Goal: Task Accomplishment & Management: Manage account settings

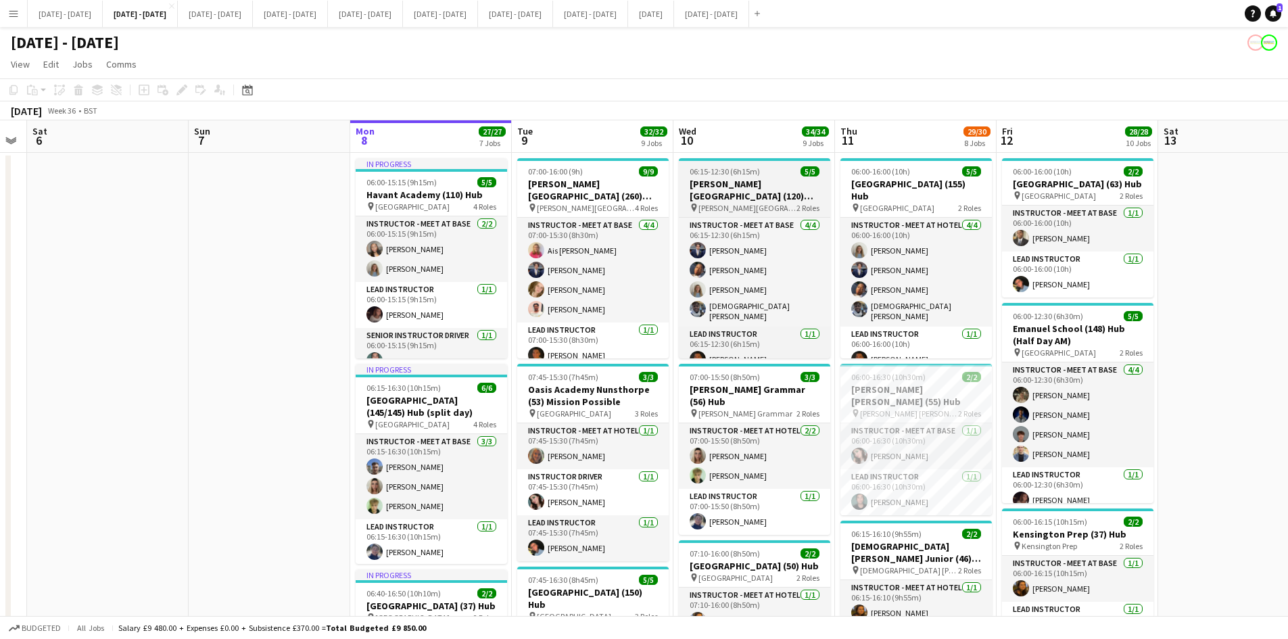
click at [767, 163] on app-job-card "06:15-12:30 (6h15m) 5/5 [PERSON_NAME][GEOGRAPHIC_DATA] (120) Time Attack (H/D A…" at bounding box center [754, 258] width 151 height 200
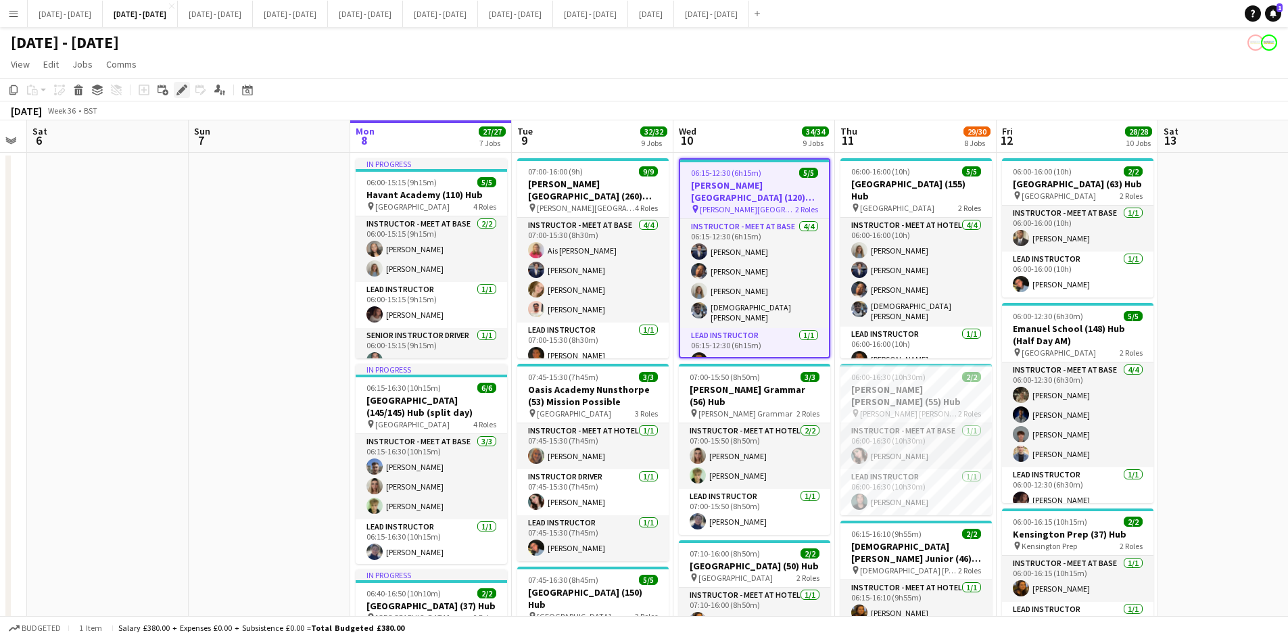
click at [179, 89] on icon "Edit" at bounding box center [181, 90] width 11 height 11
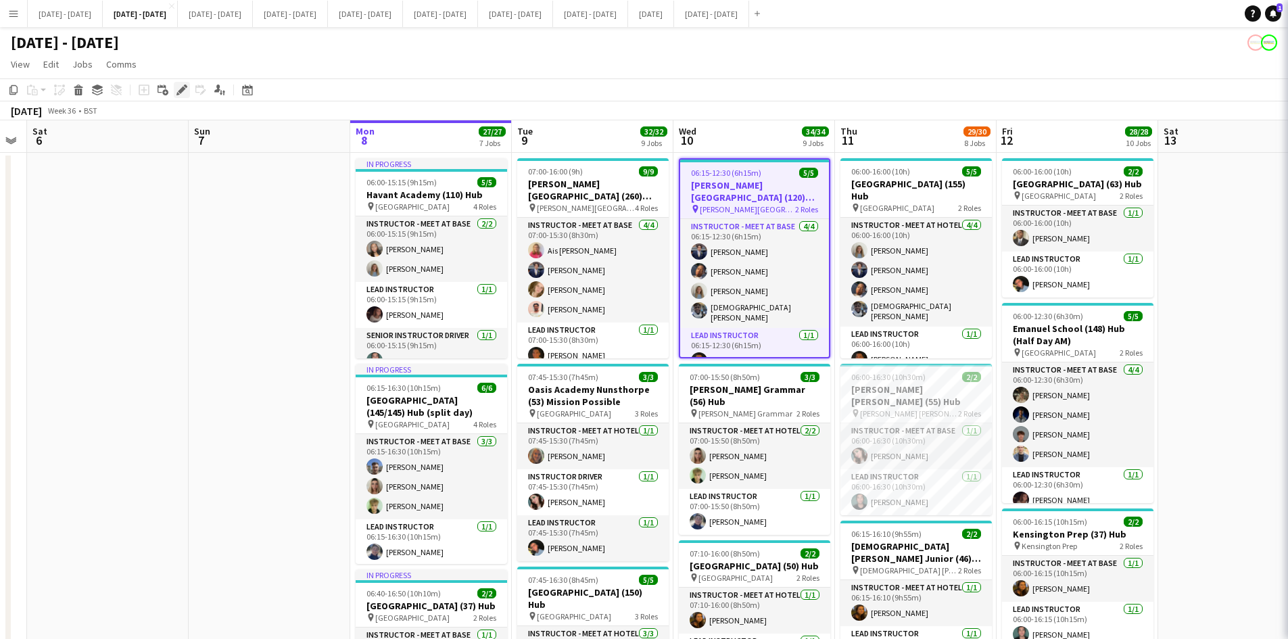
type input "**********"
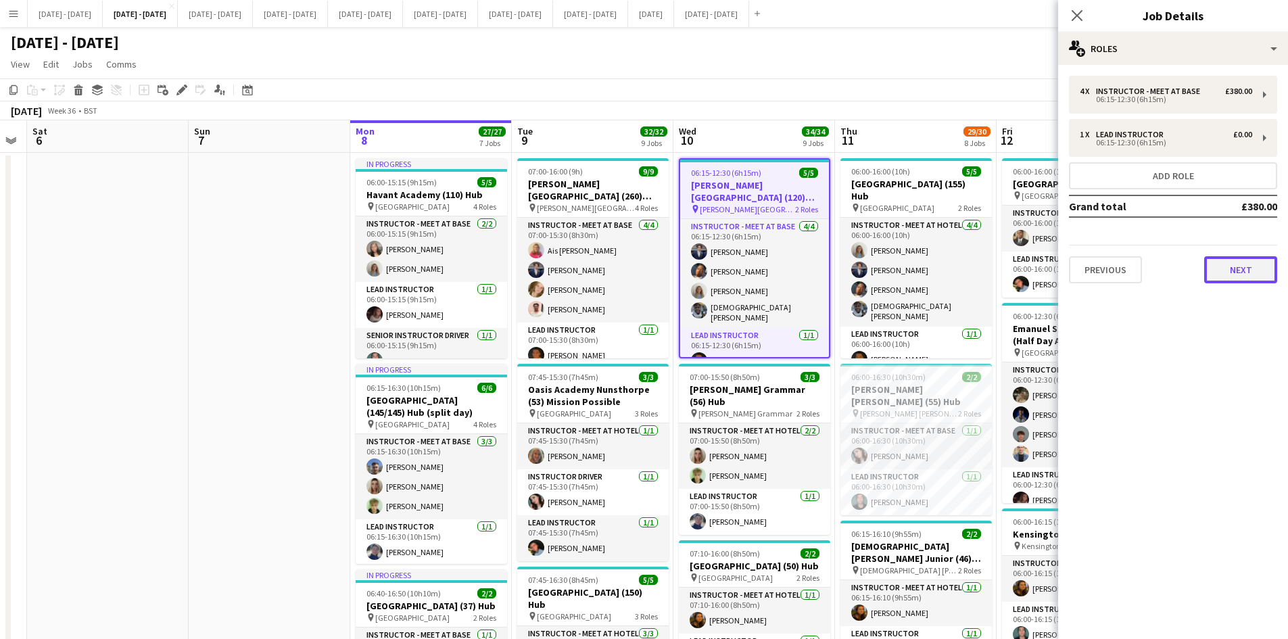
click at [1236, 270] on button "Next" at bounding box center [1240, 269] width 73 height 27
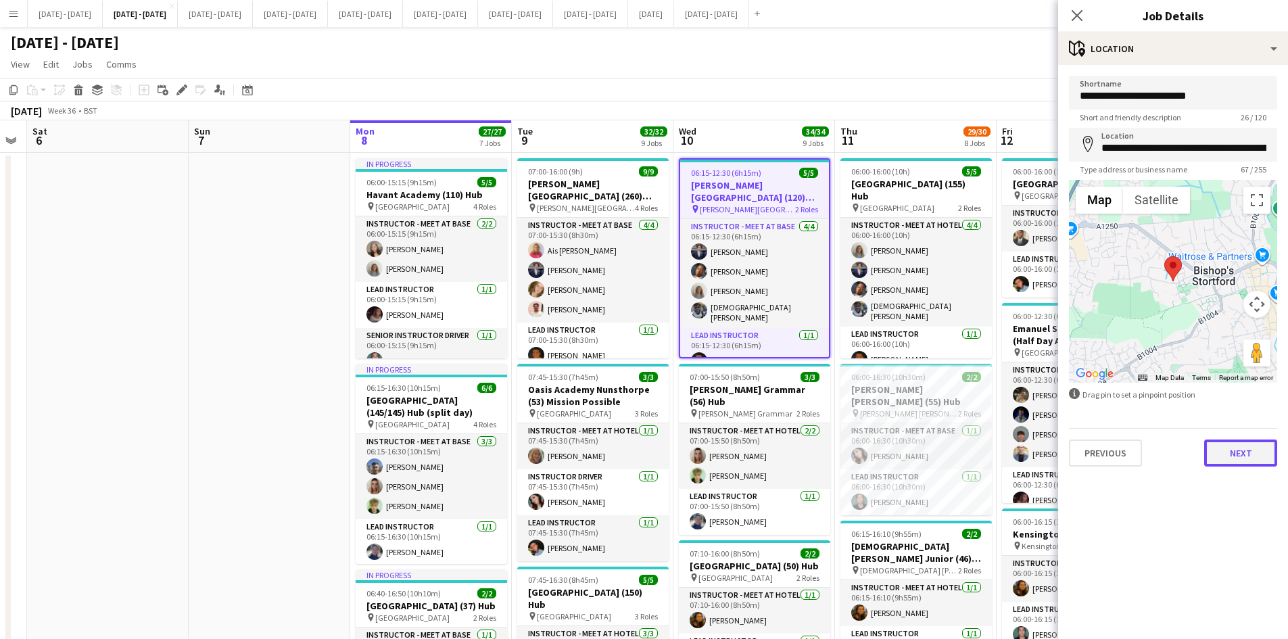
click at [1241, 452] on button "Next" at bounding box center [1240, 452] width 73 height 27
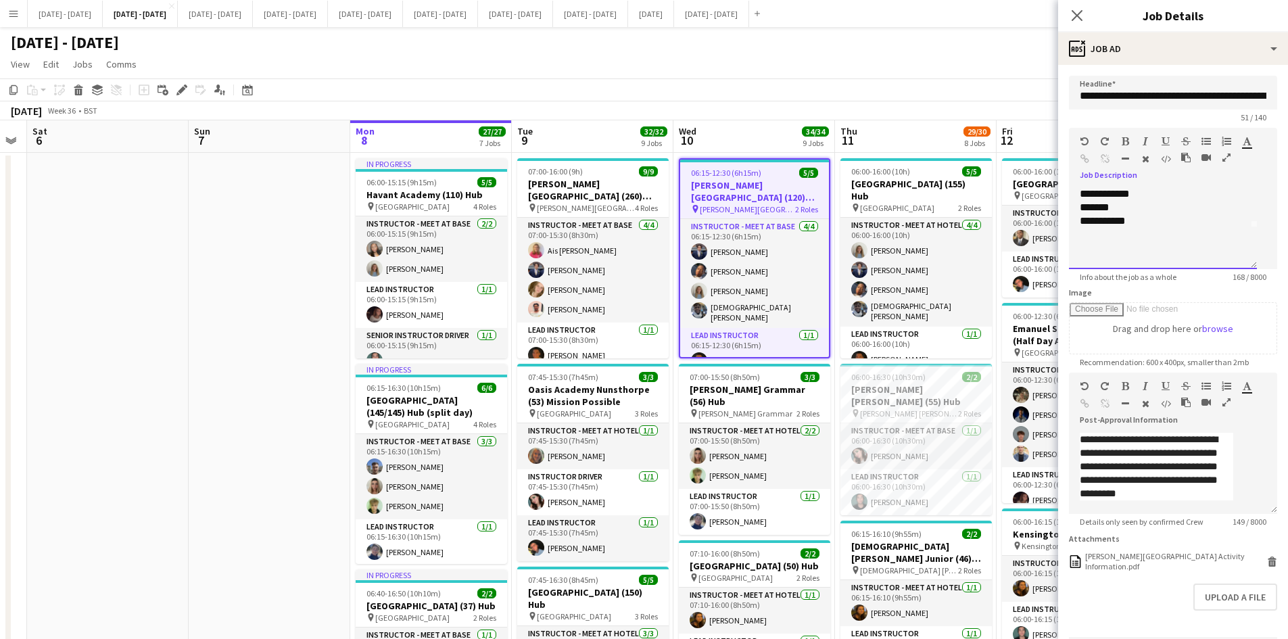
scroll to position [54, 0]
click at [1140, 228] on div at bounding box center [1163, 222] width 166 height 14
click at [1154, 222] on span "**********" at bounding box center [1160, 187] width 160 height 91
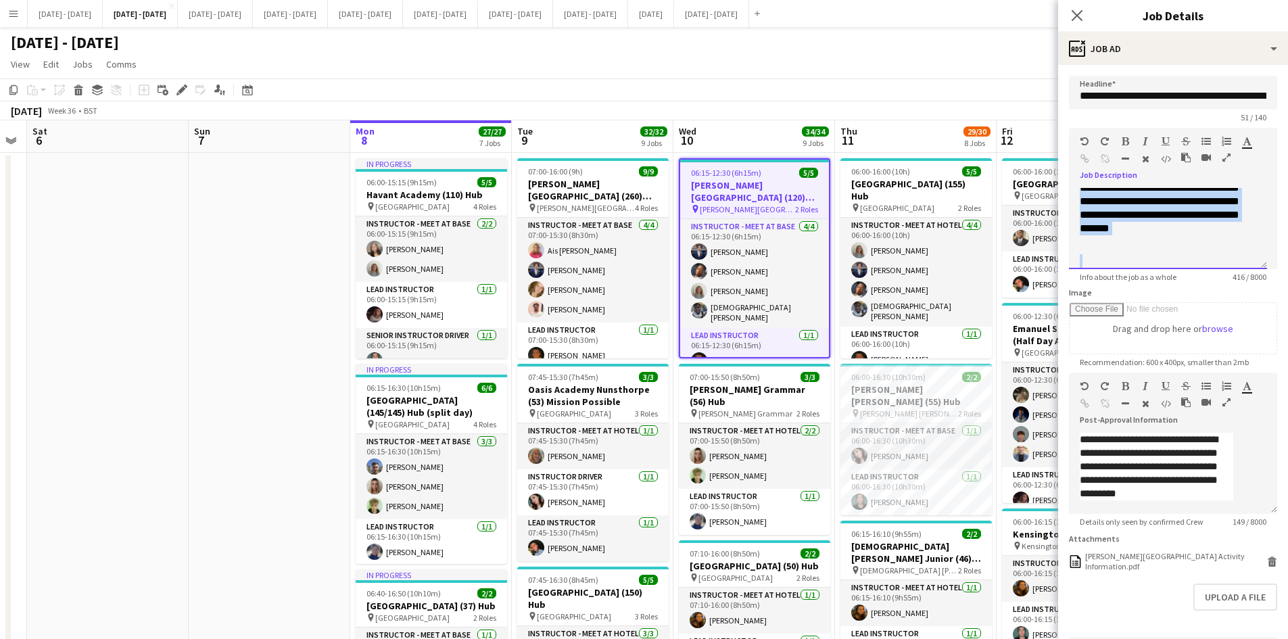
click at [1154, 222] on span "**********" at bounding box center [1160, 187] width 160 height 91
click at [1124, 138] on icon "button" at bounding box center [1124, 141] width 7 height 9
click at [1074, 9] on icon "Close pop-in" at bounding box center [1076, 15] width 13 height 13
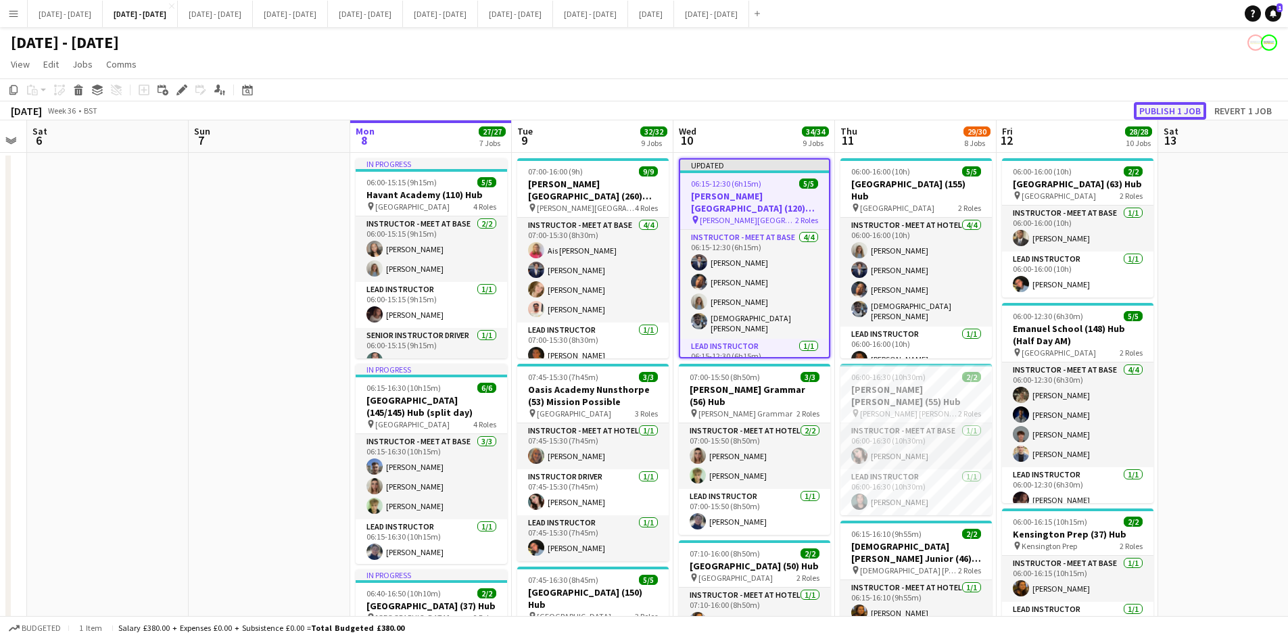
click at [1151, 109] on button "Publish 1 job" at bounding box center [1170, 111] width 72 height 18
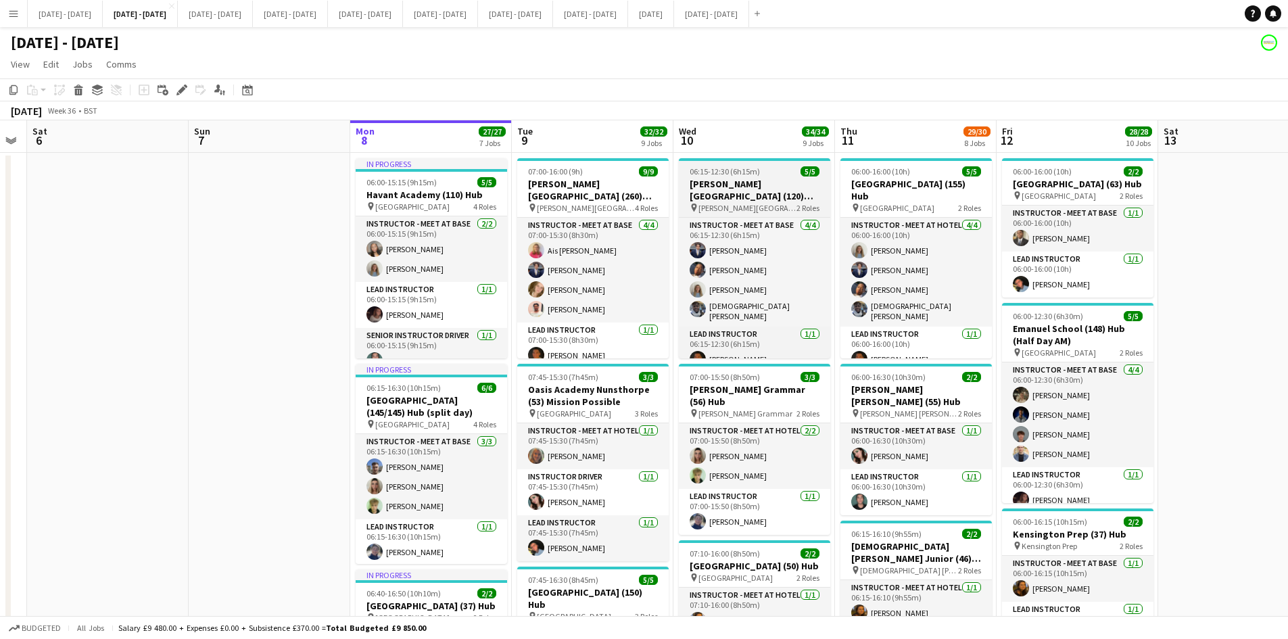
click at [769, 167] on div "06:15-12:30 (6h15m) 5/5" at bounding box center [754, 171] width 151 height 10
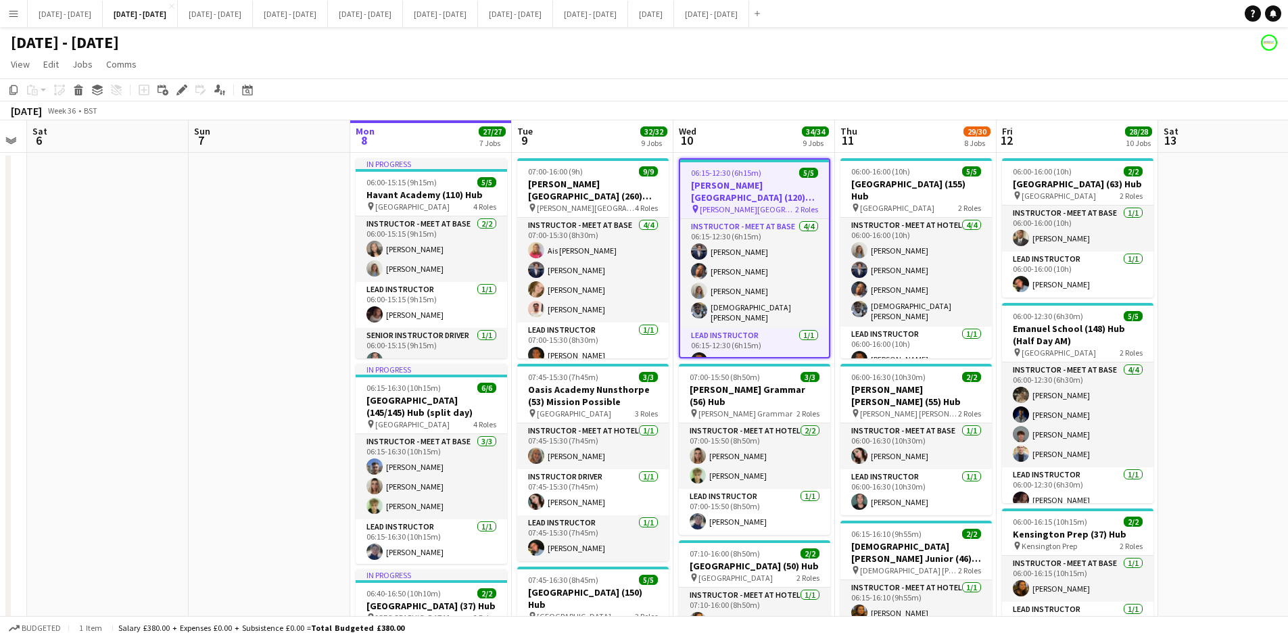
click at [769, 167] on app-job-card "06:15-12:30 (6h15m) 5/5 [PERSON_NAME][GEOGRAPHIC_DATA] (120) Time Attack (H/D A…" at bounding box center [754, 258] width 151 height 200
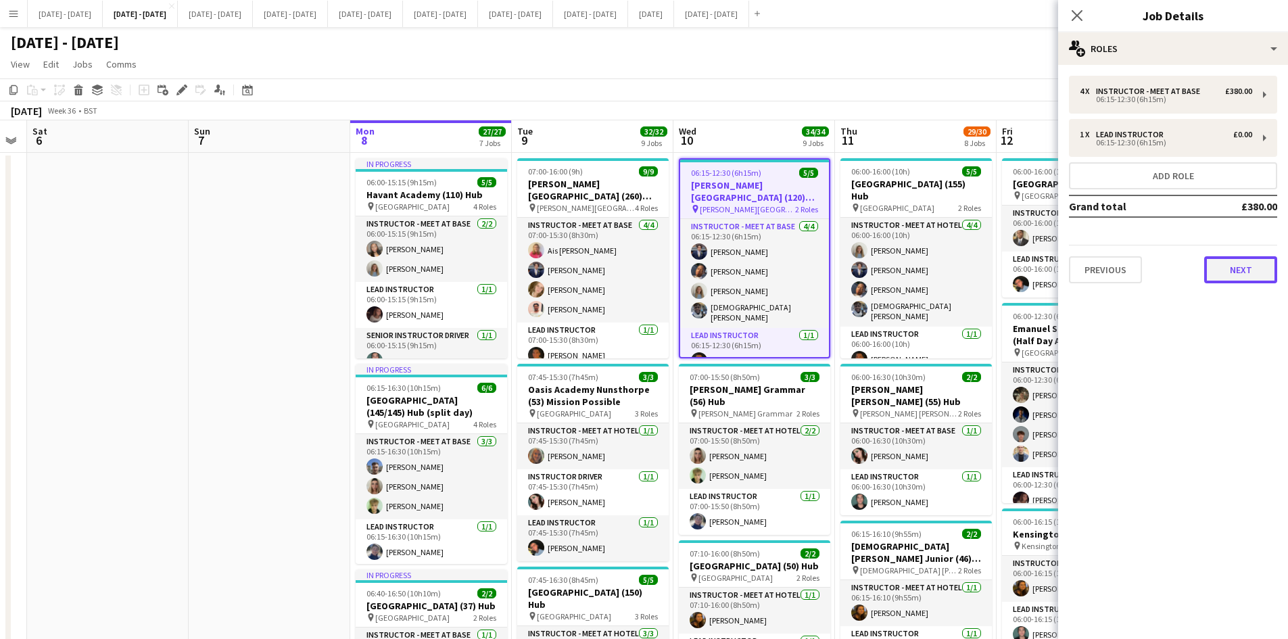
click at [1226, 270] on button "Next" at bounding box center [1240, 269] width 73 height 27
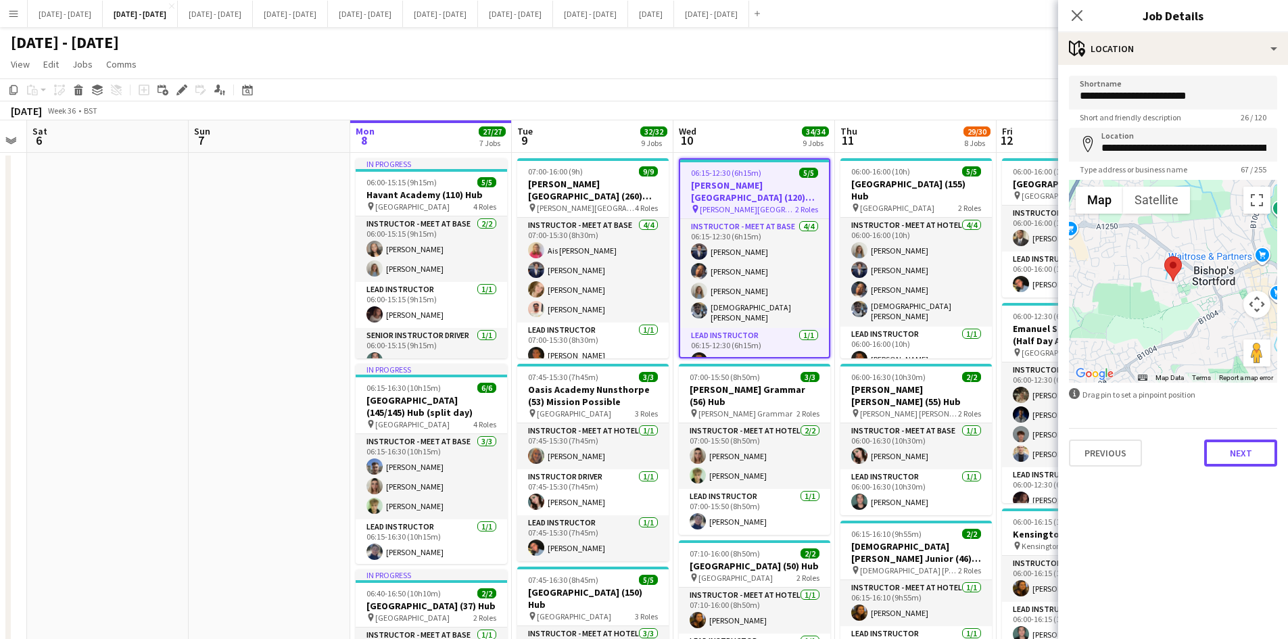
click at [1232, 456] on button "Next" at bounding box center [1240, 452] width 73 height 27
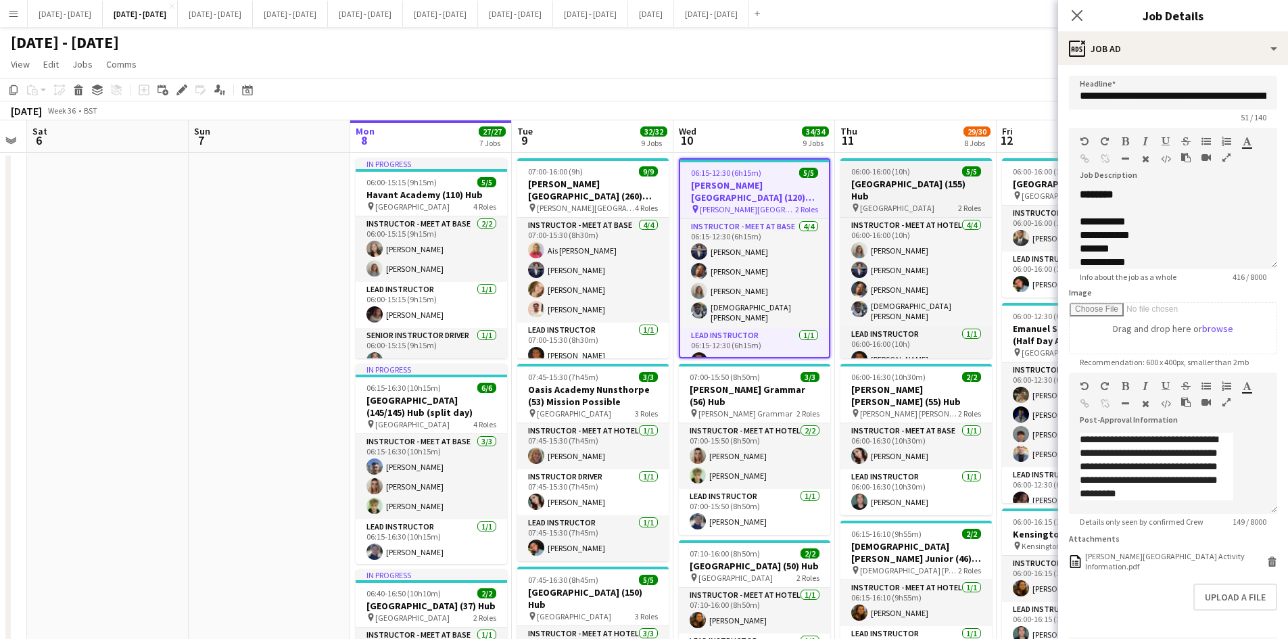
click at [932, 160] on div at bounding box center [915, 159] width 151 height 3
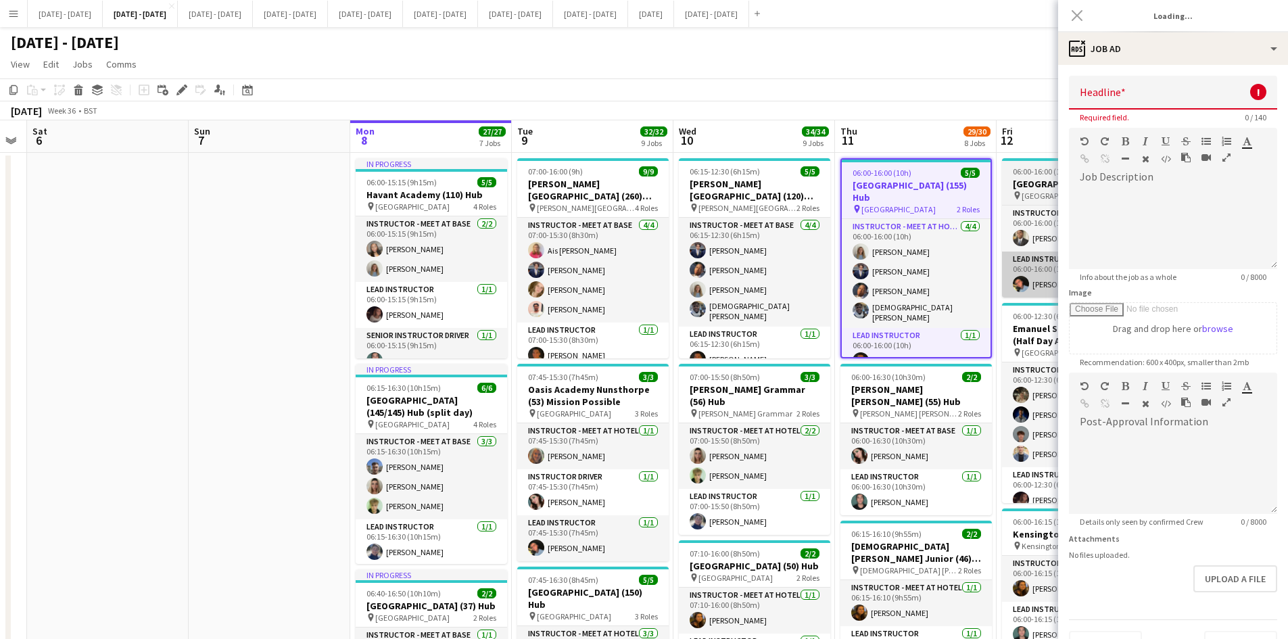
type input "**********"
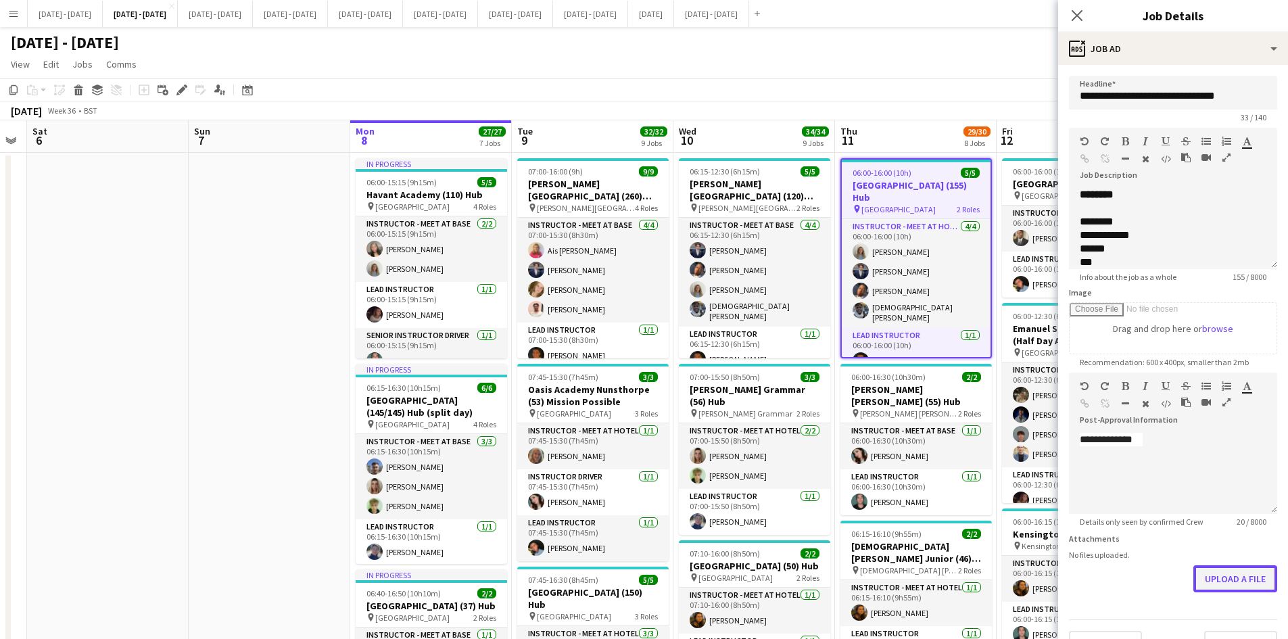
click at [1211, 584] on button "Upload a file" at bounding box center [1235, 578] width 84 height 27
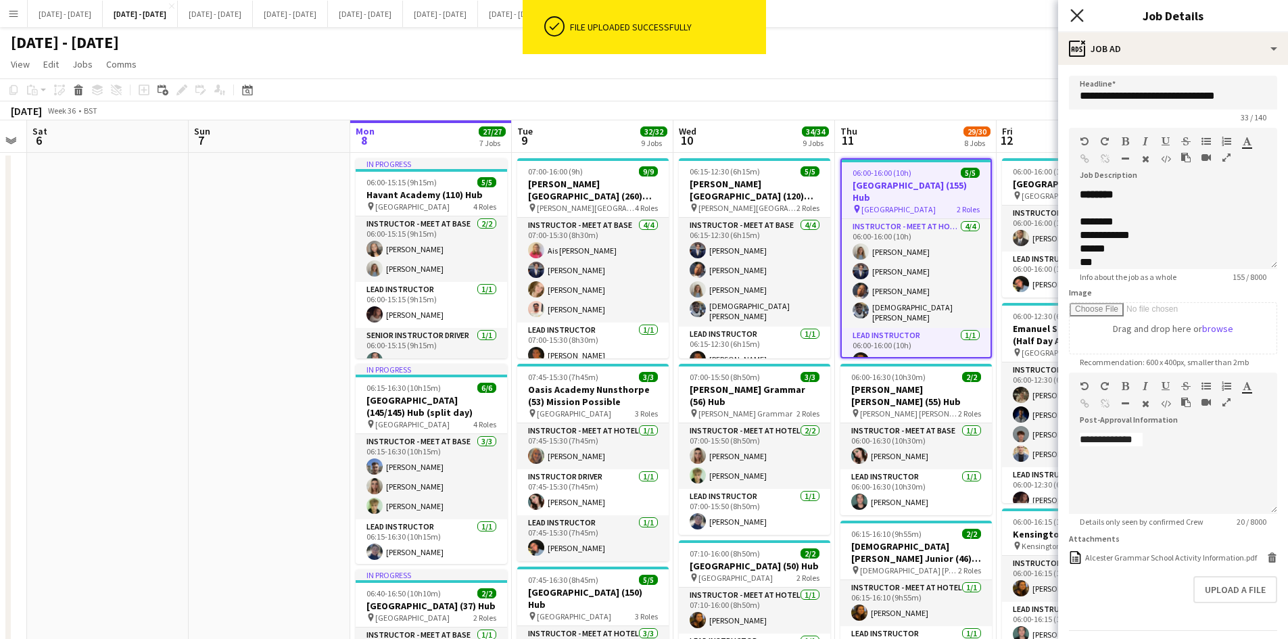
click at [1076, 14] on icon at bounding box center [1076, 15] width 13 height 13
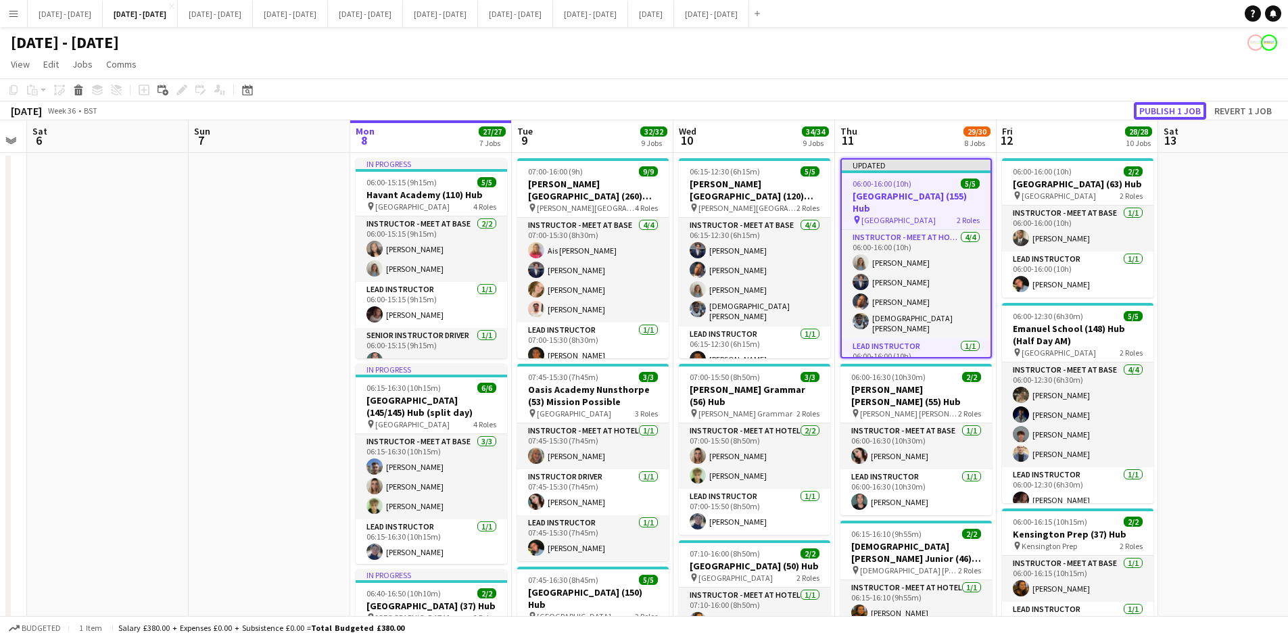
click at [1140, 105] on button "Publish 1 job" at bounding box center [1170, 111] width 72 height 18
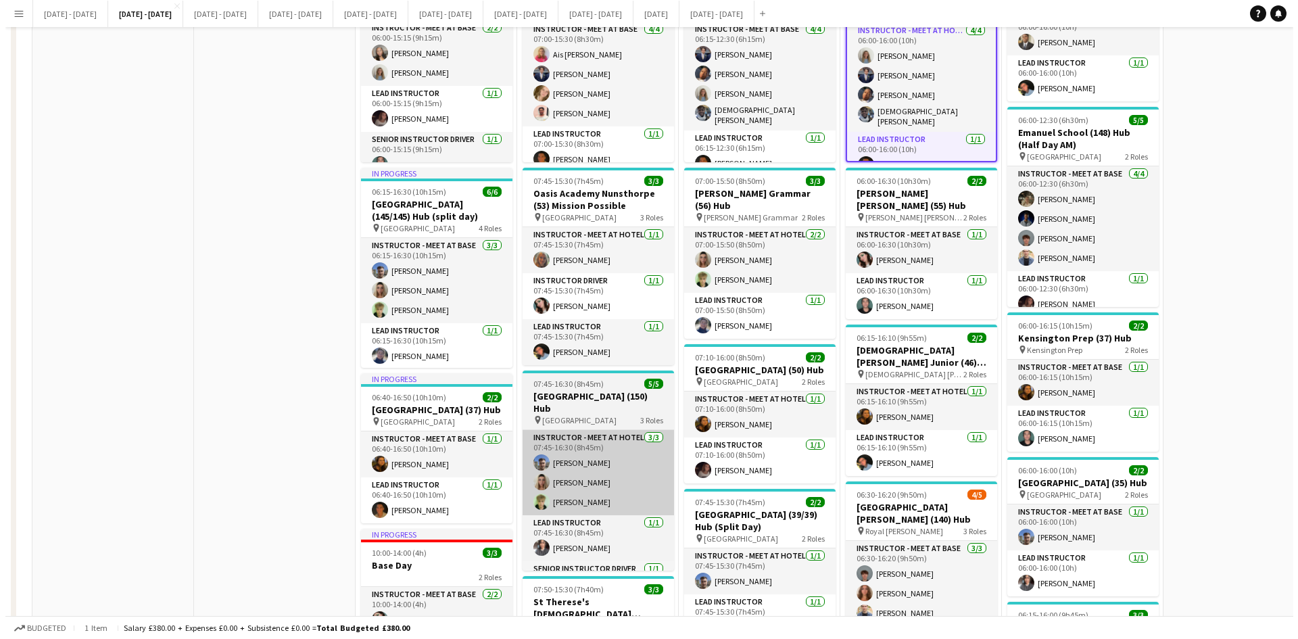
scroll to position [0, 0]
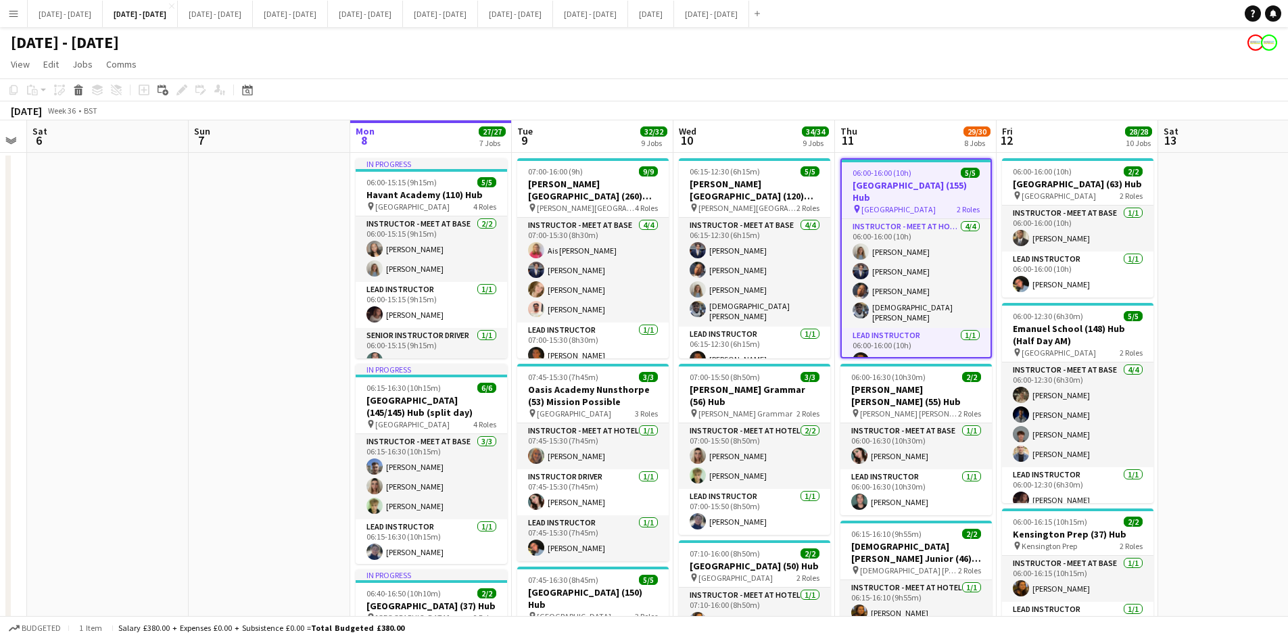
click at [936, 170] on div "06:00-16:00 (10h) 5/5" at bounding box center [916, 173] width 149 height 10
click at [183, 92] on icon "Edit" at bounding box center [181, 90] width 11 height 11
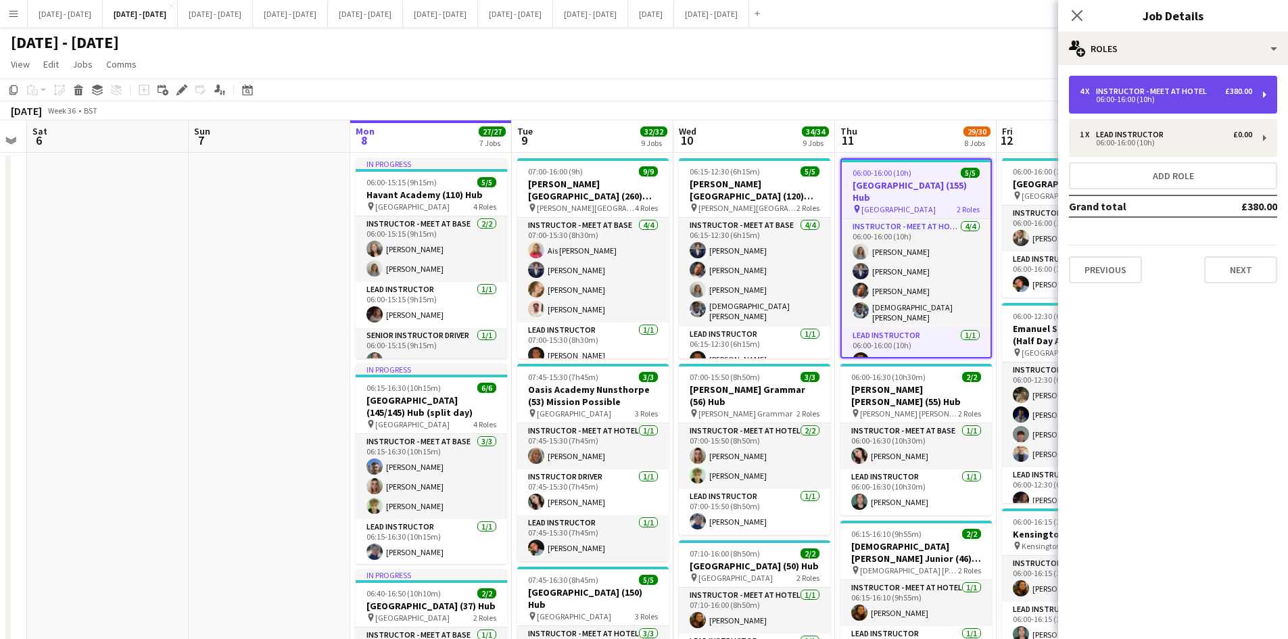
click at [1126, 101] on div "06:00-16:00 (10h)" at bounding box center [1166, 99] width 172 height 7
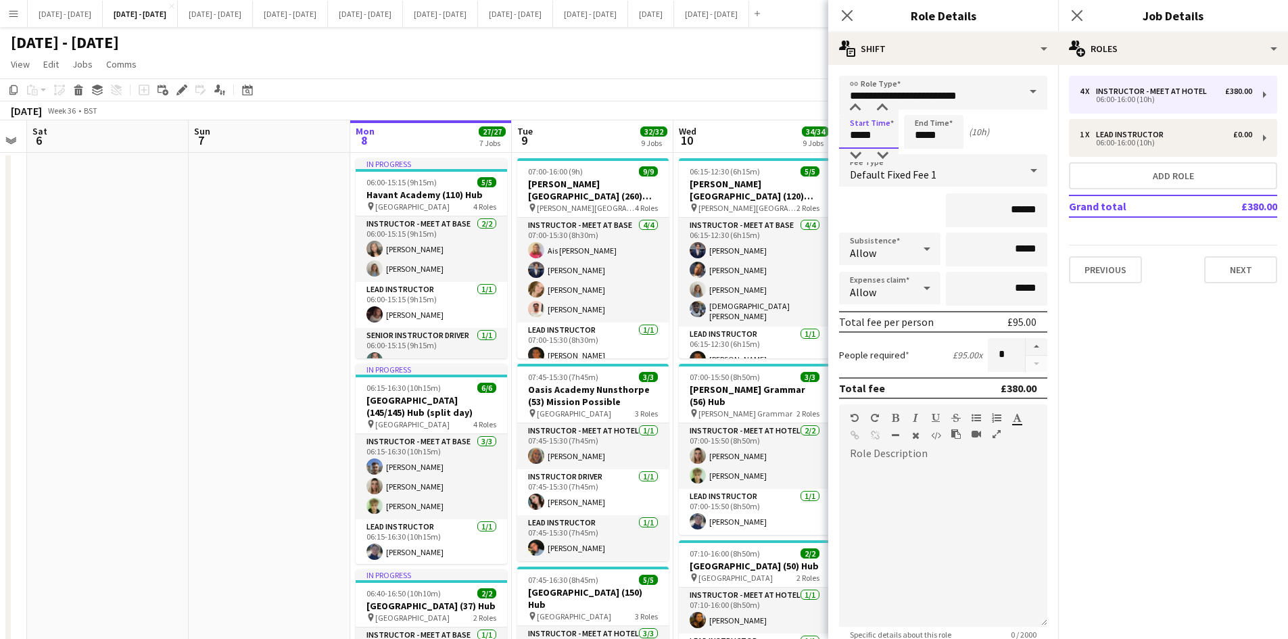
drag, startPoint x: 880, startPoint y: 134, endPoint x: 821, endPoint y: 140, distance: 59.8
type input "*****"
click at [845, 11] on icon "Close pop-in" at bounding box center [846, 15] width 13 height 13
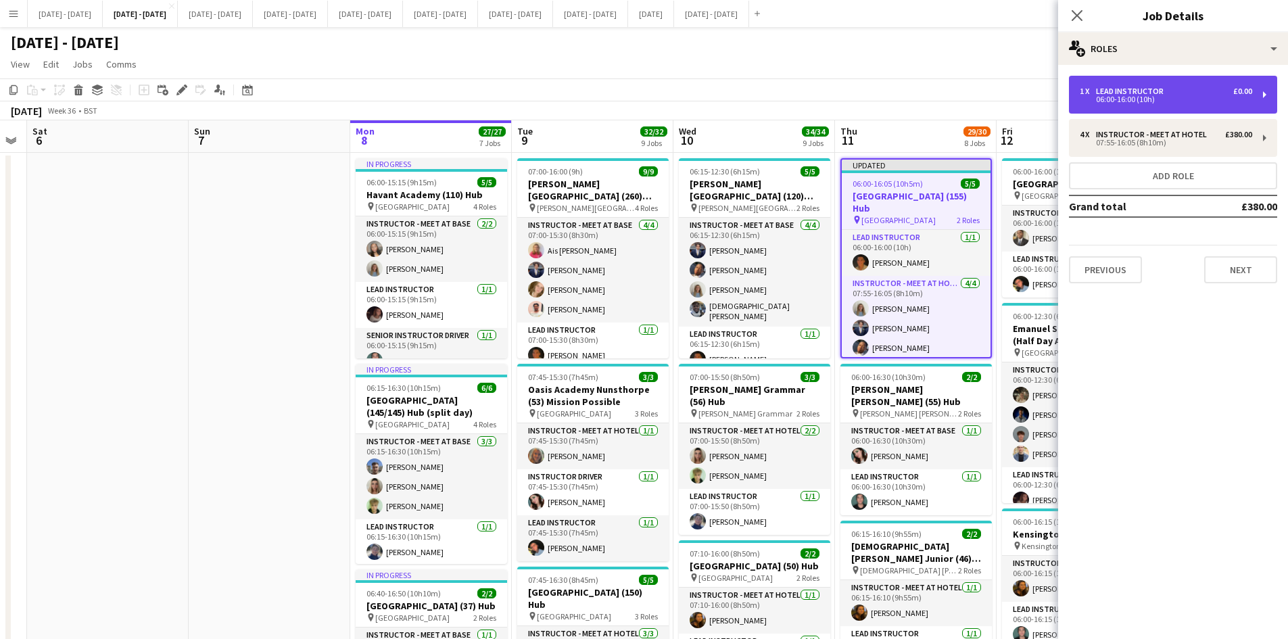
click at [1105, 92] on div "Lead Instructor" at bounding box center [1132, 91] width 73 height 9
click at [1167, 90] on div "1 x Lead Instructor £0.00" at bounding box center [1166, 91] width 172 height 9
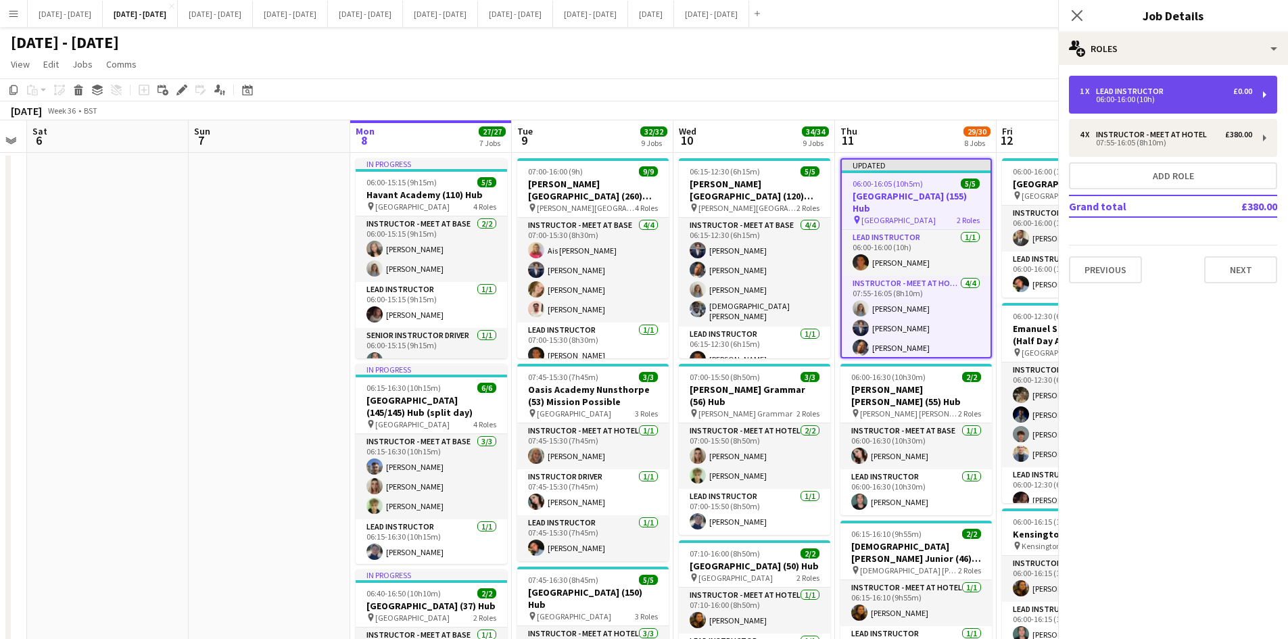
click at [1167, 90] on div "1 x Lead Instructor £0.00" at bounding box center [1166, 91] width 172 height 9
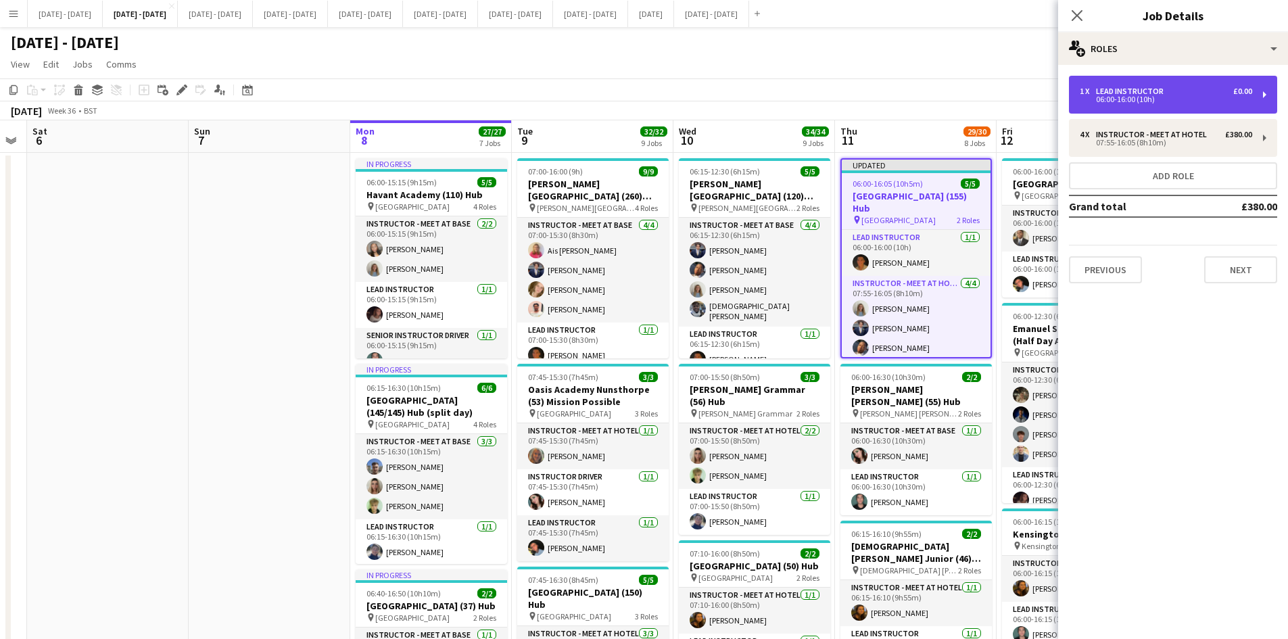
click at [1125, 90] on div "Lead Instructor" at bounding box center [1132, 91] width 73 height 9
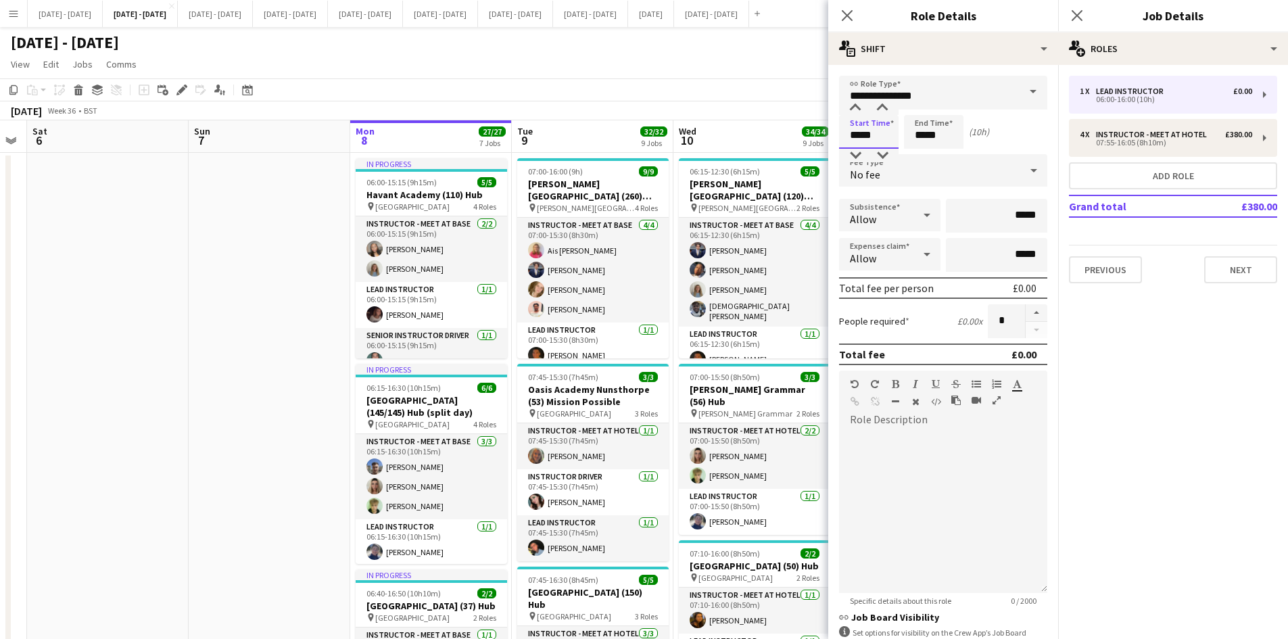
drag, startPoint x: 879, startPoint y: 140, endPoint x: 808, endPoint y: 140, distance: 71.0
type input "*****"
click at [844, 14] on icon "Close pop-in" at bounding box center [846, 15] width 13 height 13
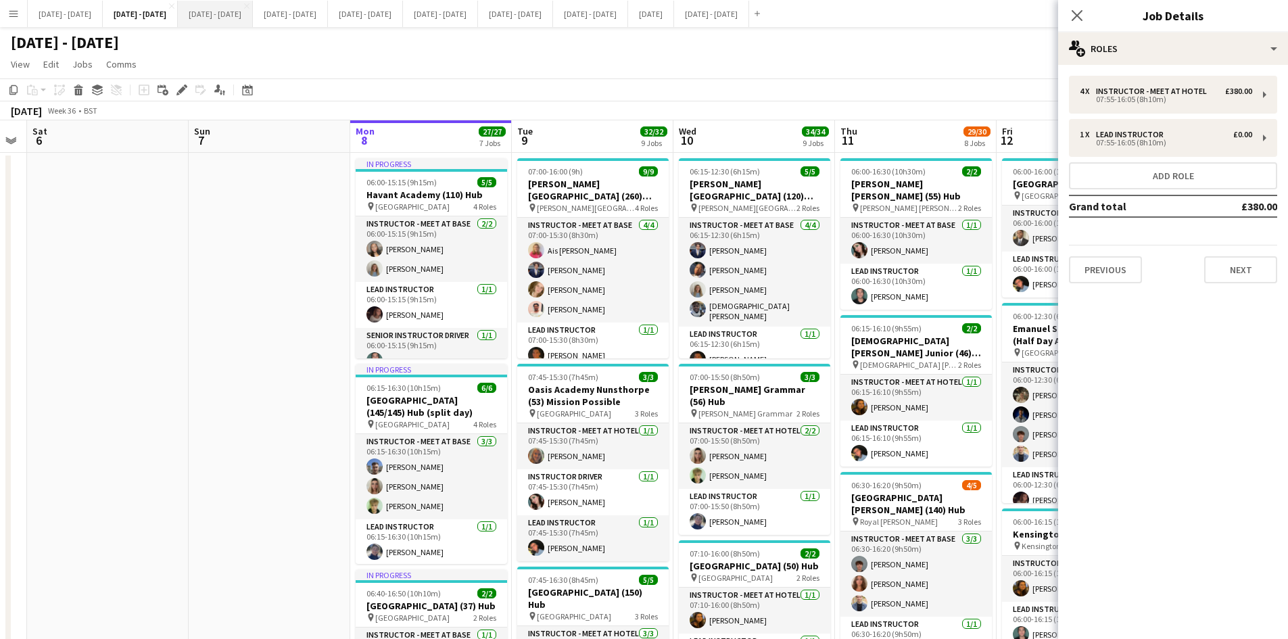
click at [239, 14] on button "[DATE] - [DATE] Close" at bounding box center [215, 14] width 75 height 26
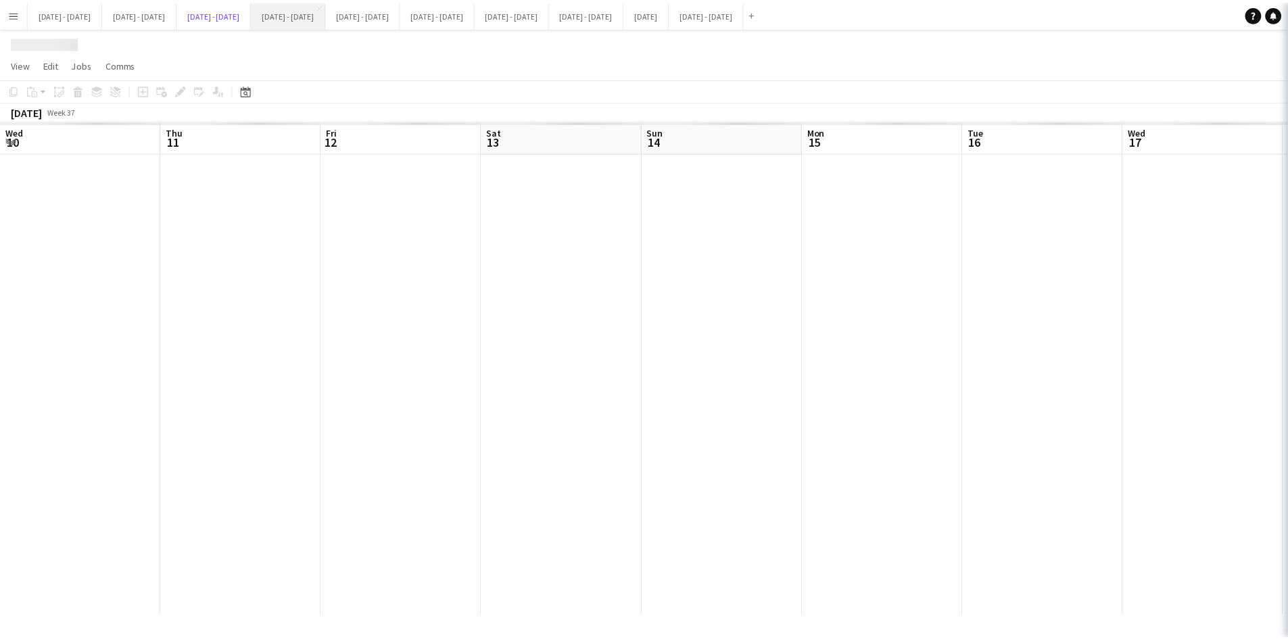
scroll to position [0, 462]
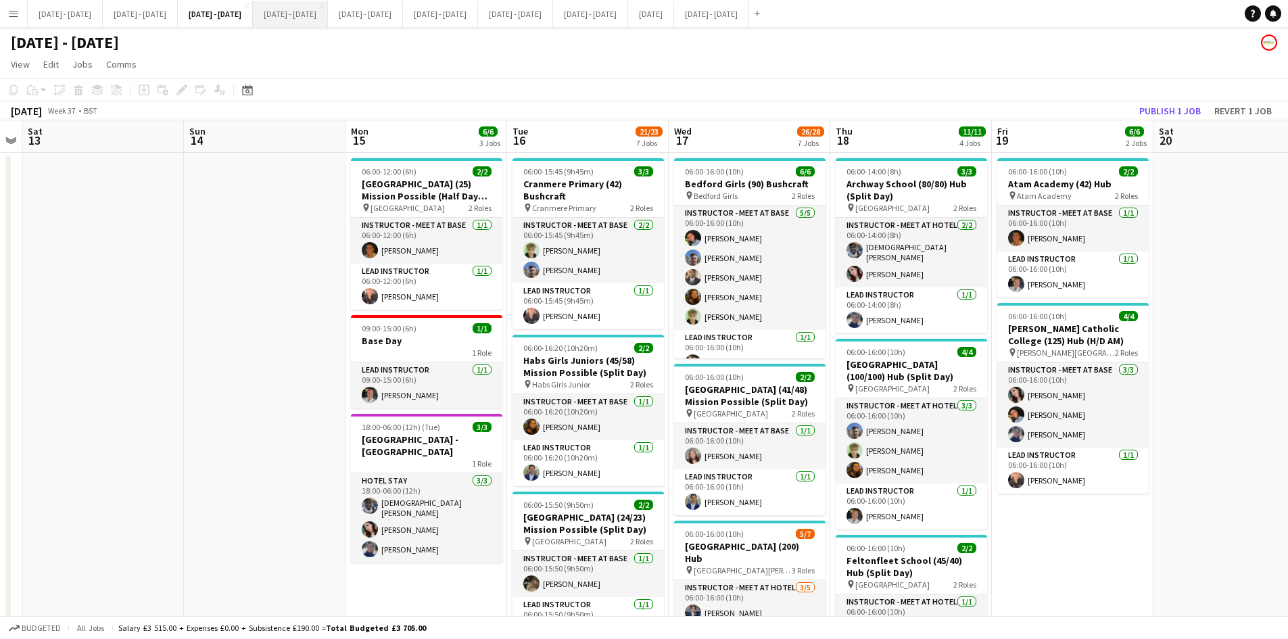
click at [328, 18] on button "[DATE] - [DATE] Close" at bounding box center [290, 14] width 75 height 26
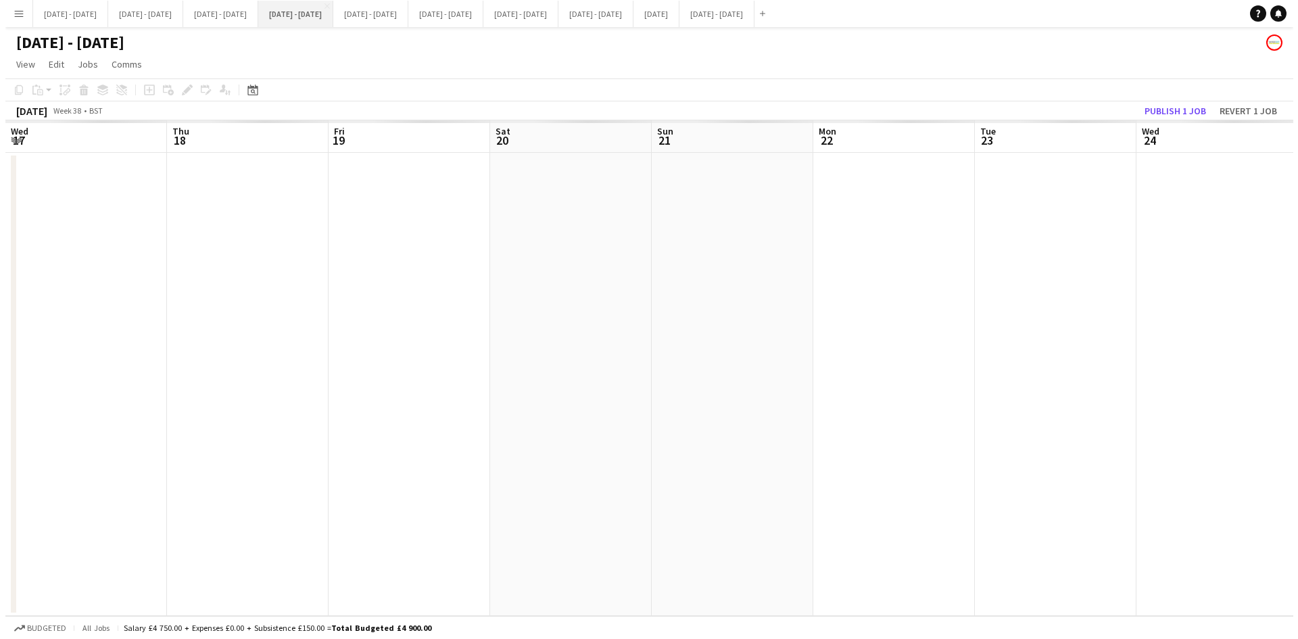
scroll to position [0, 464]
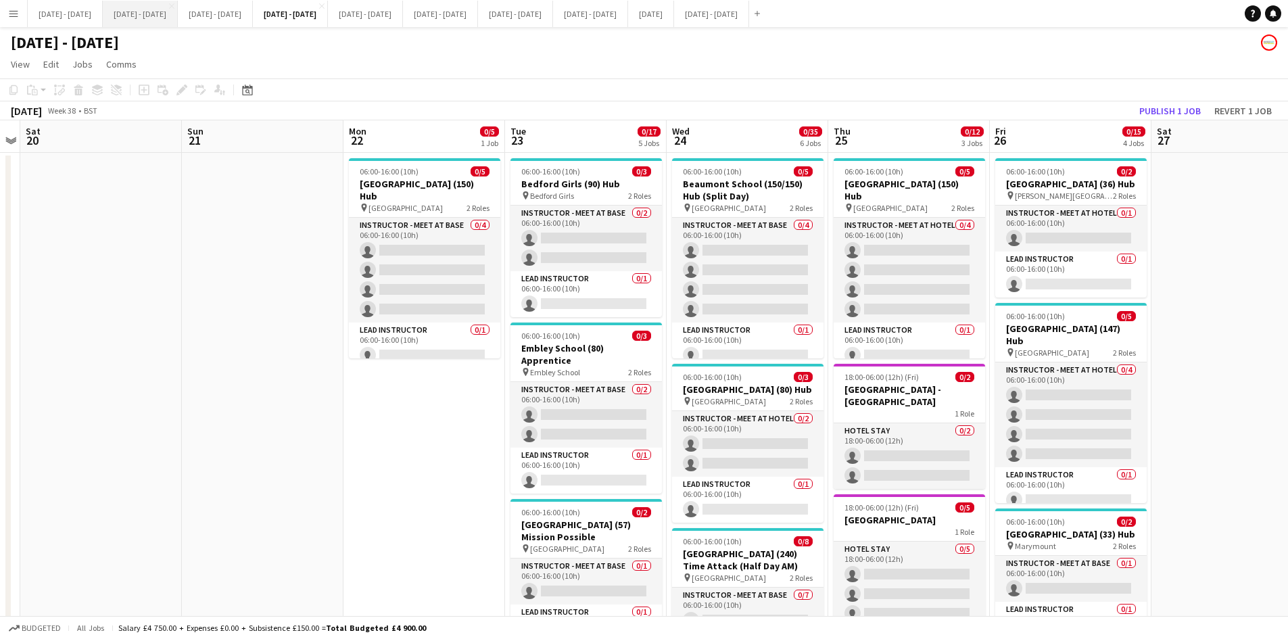
click at [153, 11] on button "[DATE] - [DATE] Close" at bounding box center [140, 14] width 75 height 26
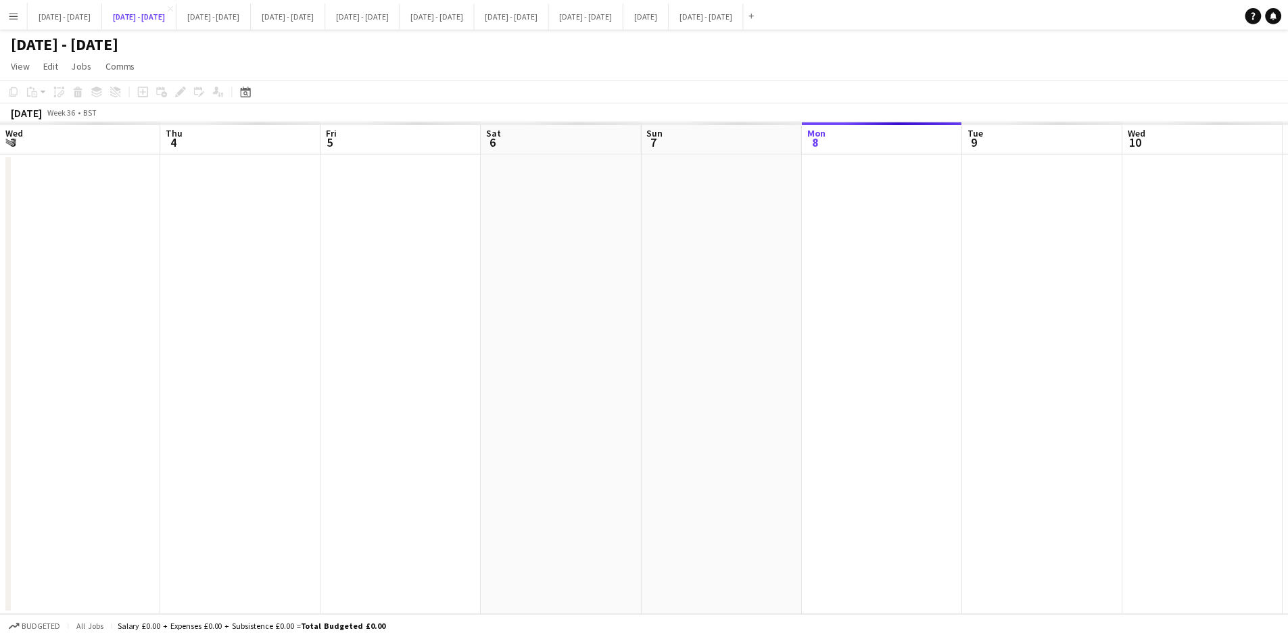
scroll to position [0, 458]
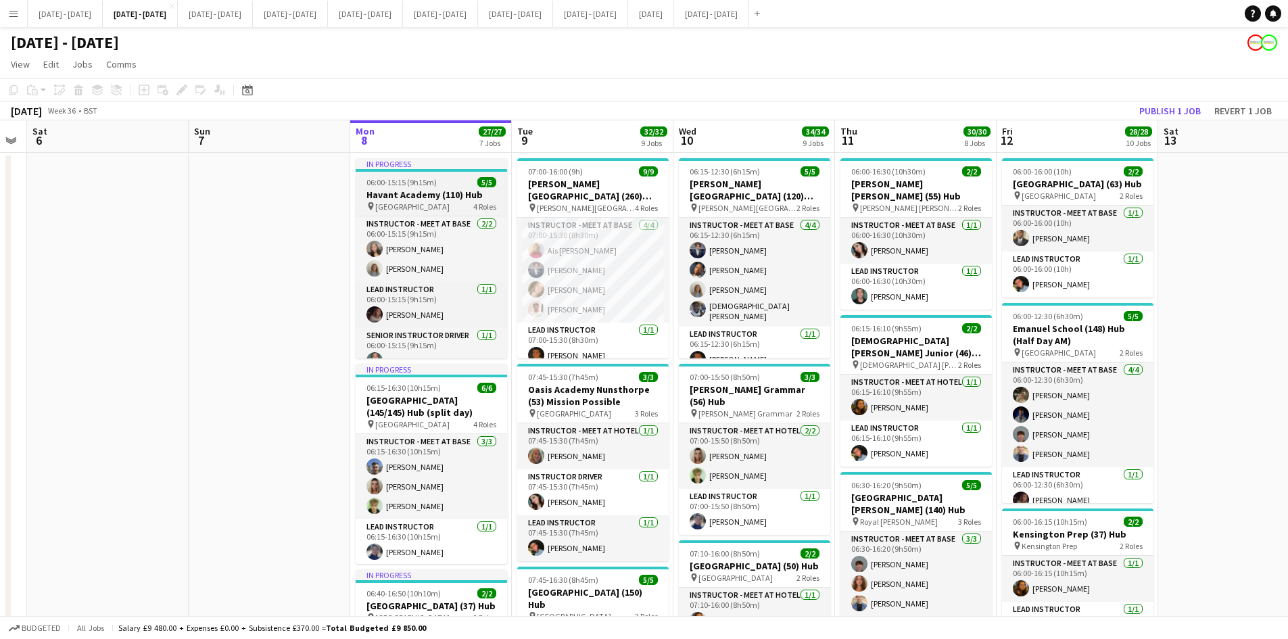
click at [451, 180] on div "06:00-15:15 (9h15m) 5/5" at bounding box center [431, 182] width 151 height 10
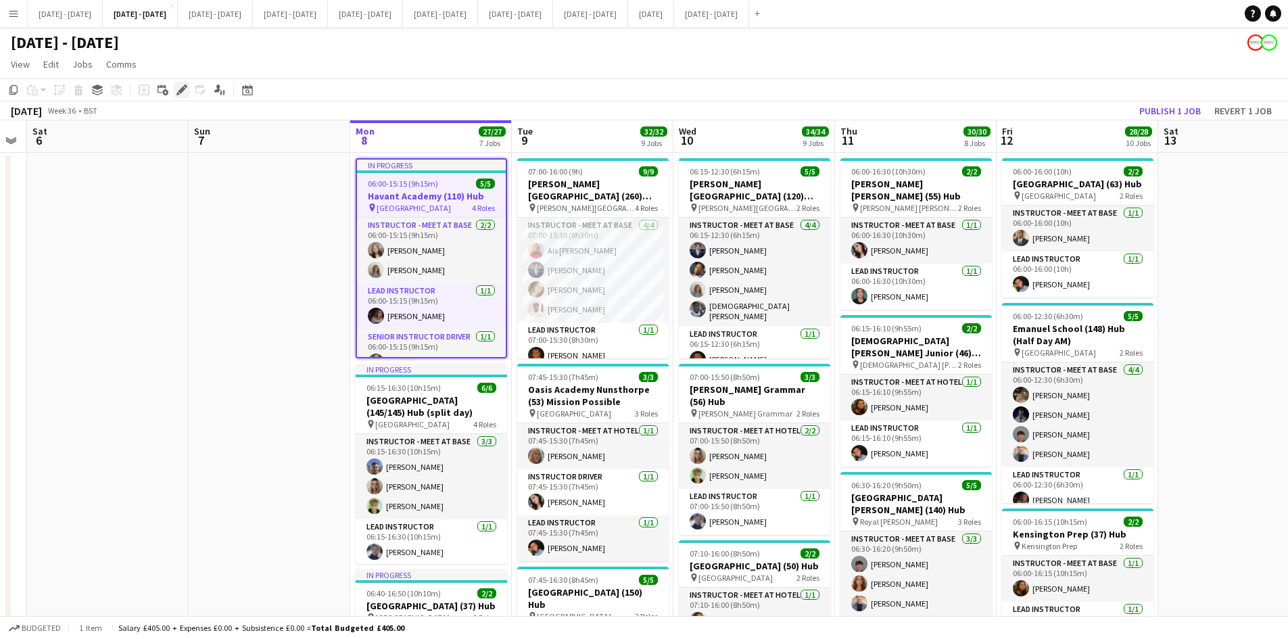
click at [179, 85] on icon "Edit" at bounding box center [181, 90] width 11 height 11
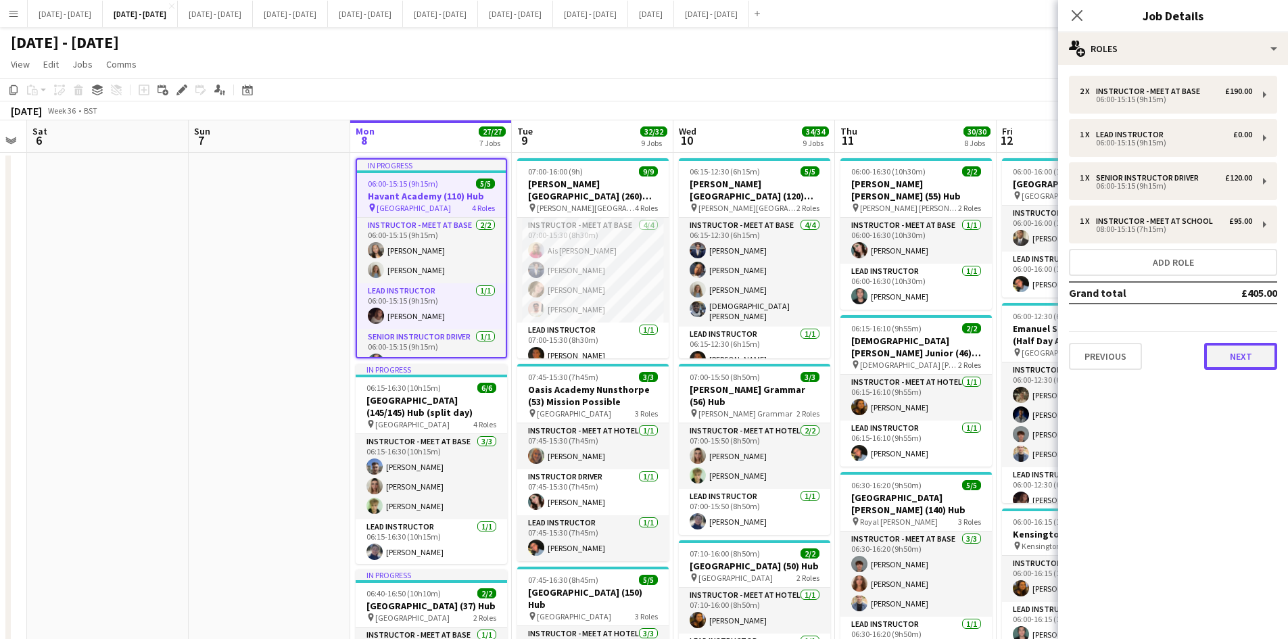
click at [1245, 358] on button "Next" at bounding box center [1240, 356] width 73 height 27
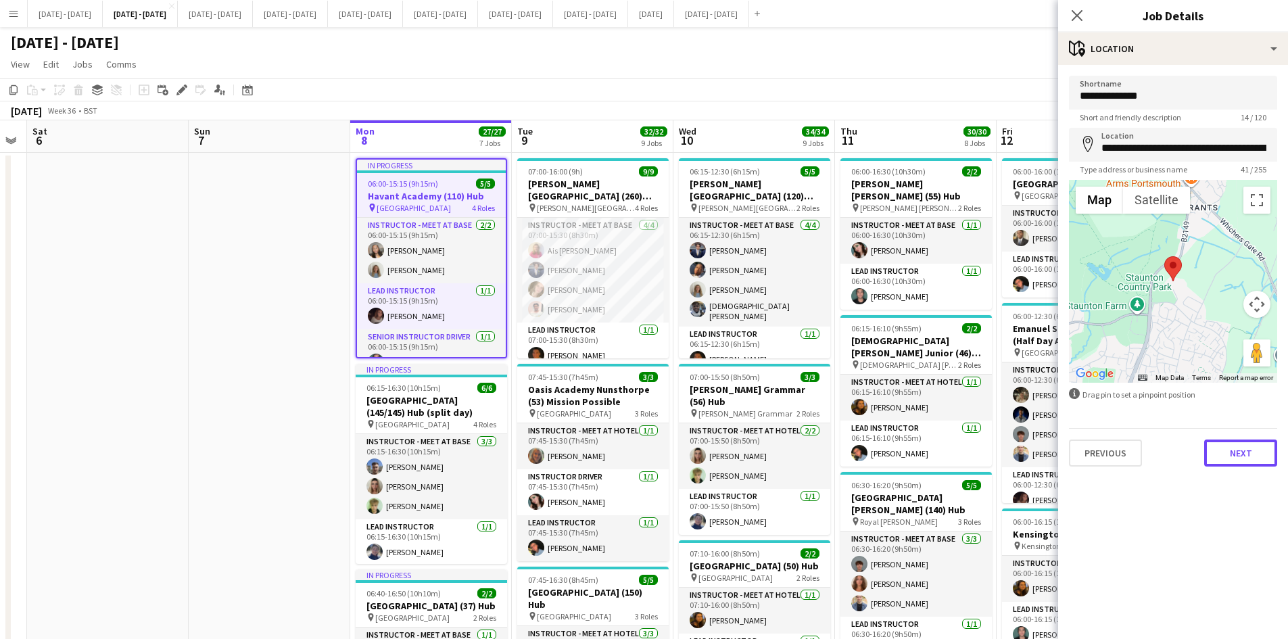
click at [1232, 447] on button "Next" at bounding box center [1240, 452] width 73 height 27
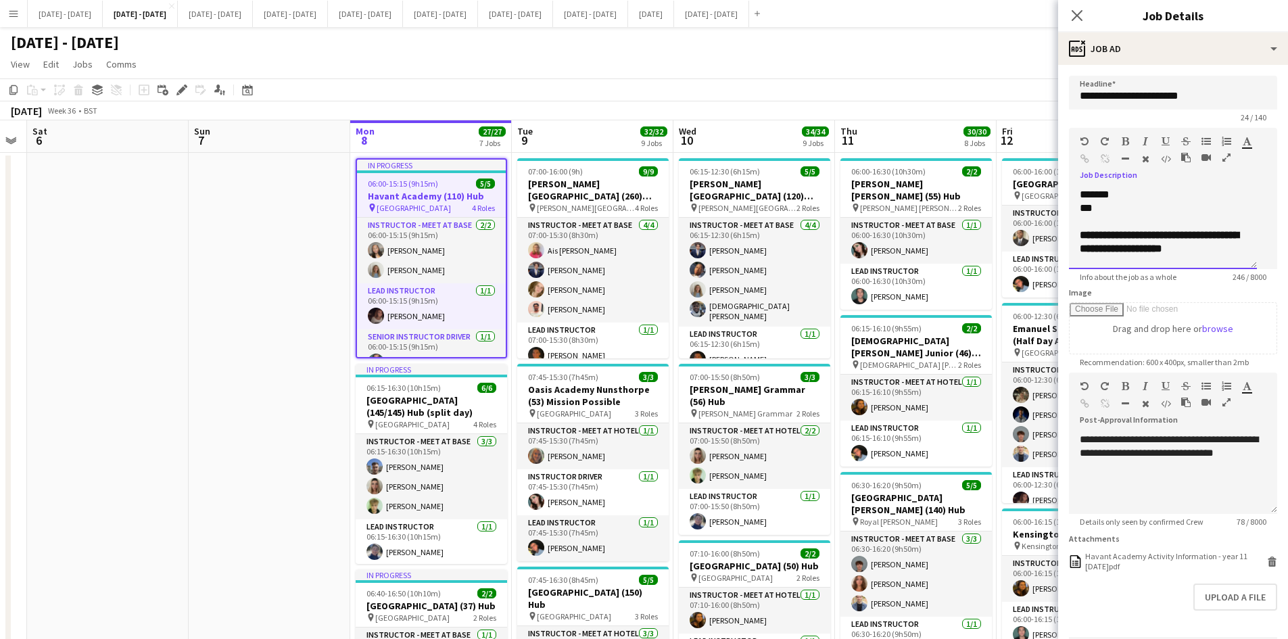
scroll to position [108, 0]
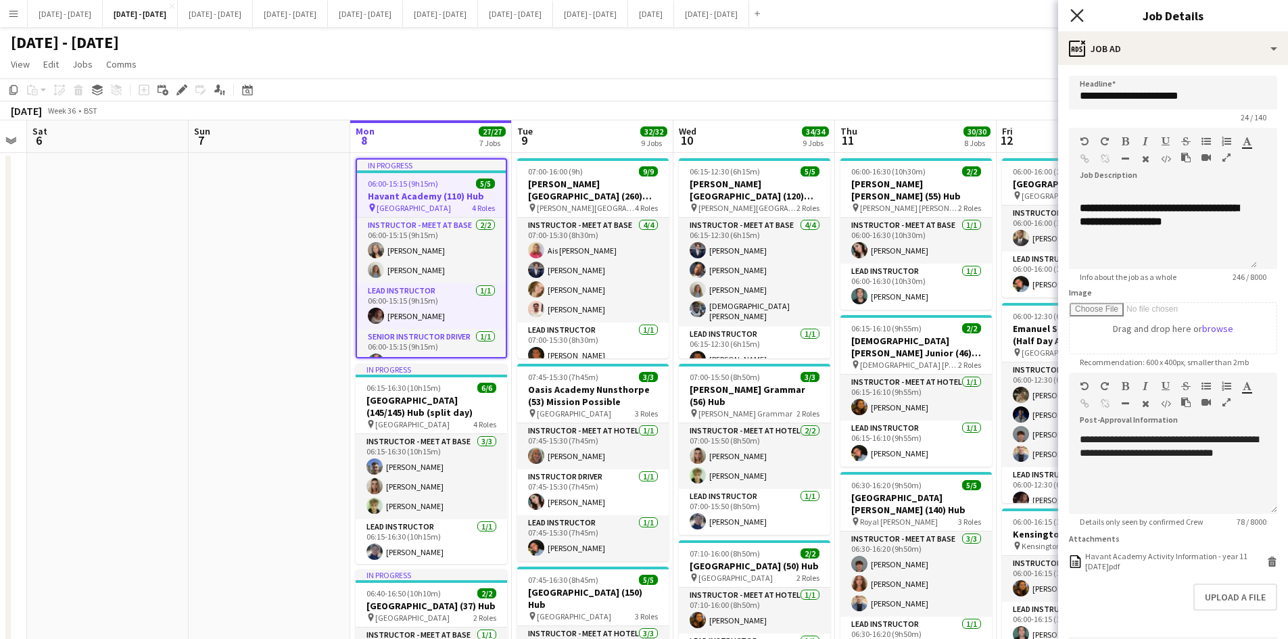
click at [1074, 14] on icon at bounding box center [1076, 15] width 13 height 13
